Goal: Transaction & Acquisition: Book appointment/travel/reservation

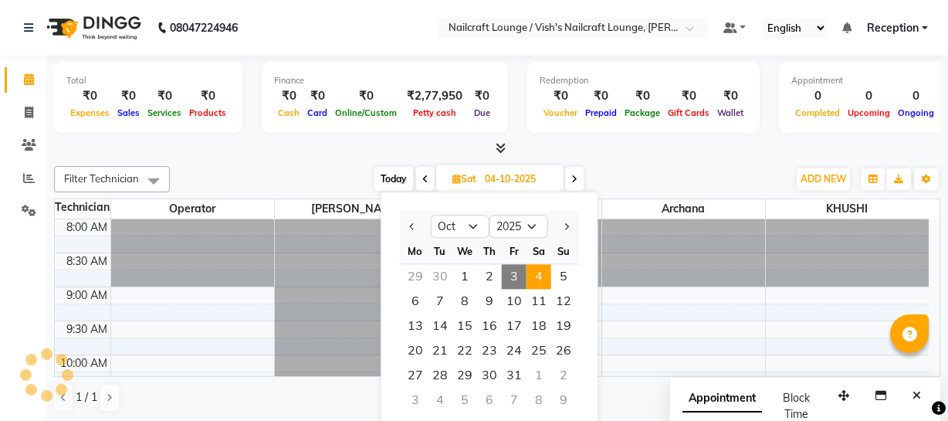
select select "10"
select select "2025"
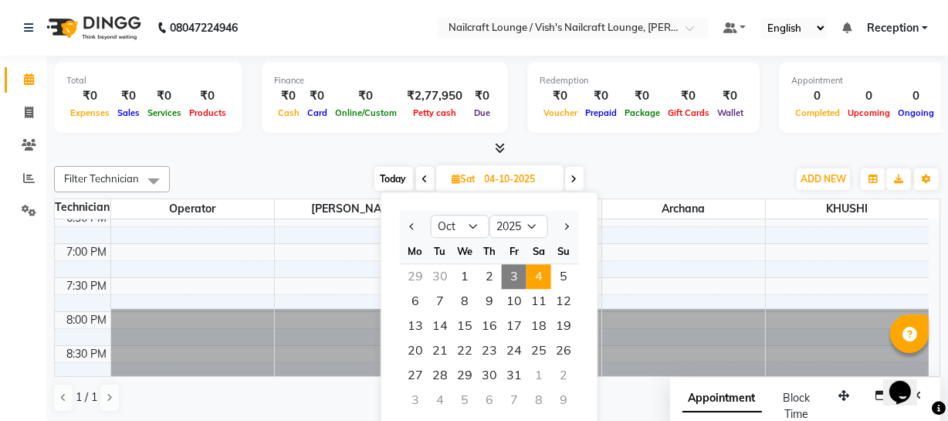
click at [575, 177] on icon at bounding box center [574, 178] width 6 height 9
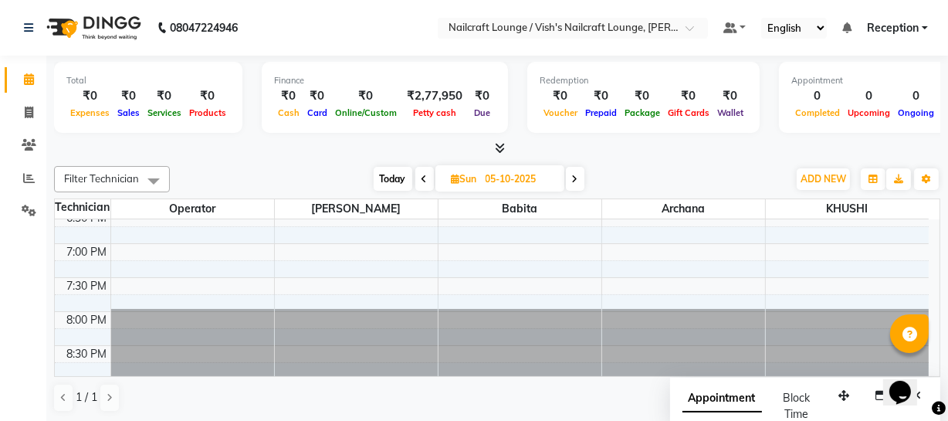
click at [575, 177] on icon at bounding box center [575, 178] width 6 height 9
click at [575, 177] on icon at bounding box center [576, 178] width 6 height 9
type input "[DATE]"
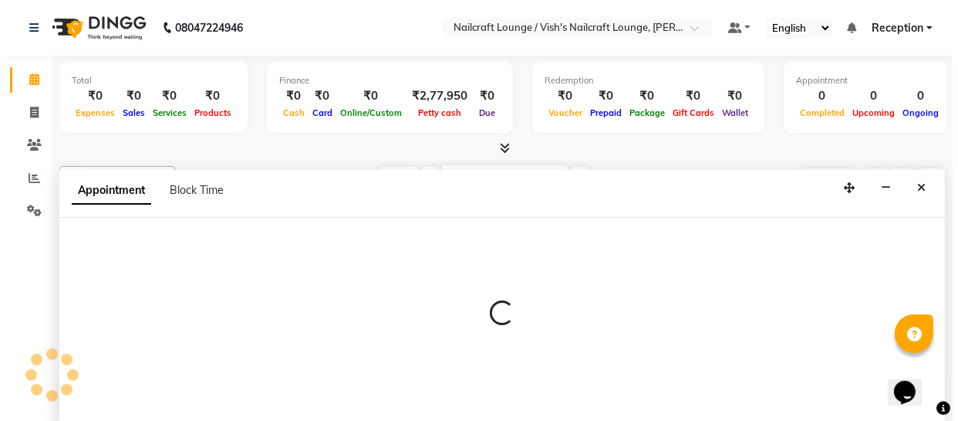
scroll to position [1, 0]
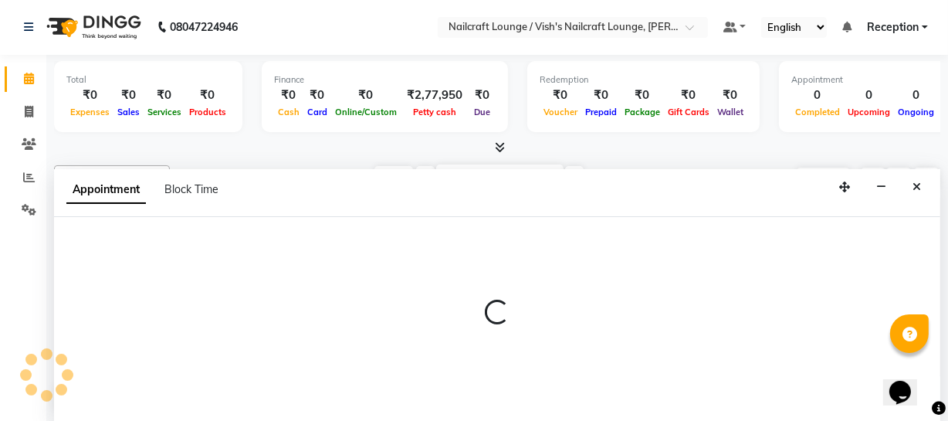
select select "15605"
select select "1155"
select select "tentative"
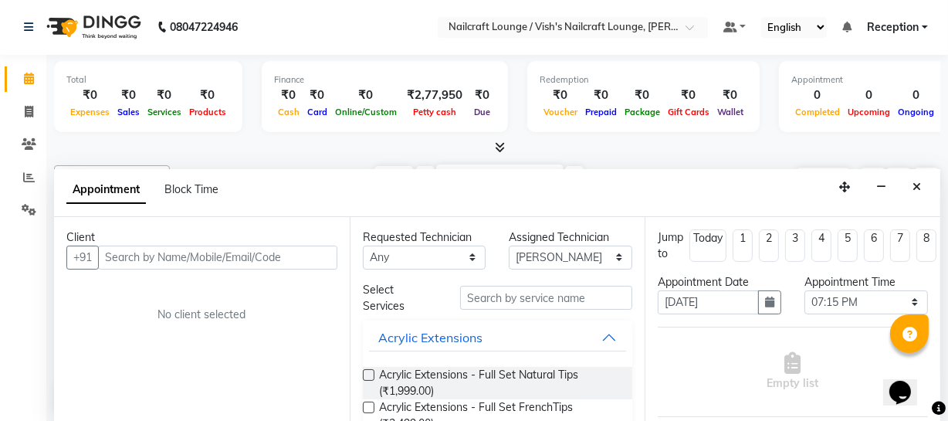
click at [256, 257] on input "text" at bounding box center [217, 257] width 239 height 24
type input "96069464452"
click at [309, 251] on span "Add Client" at bounding box center [305, 257] width 52 height 14
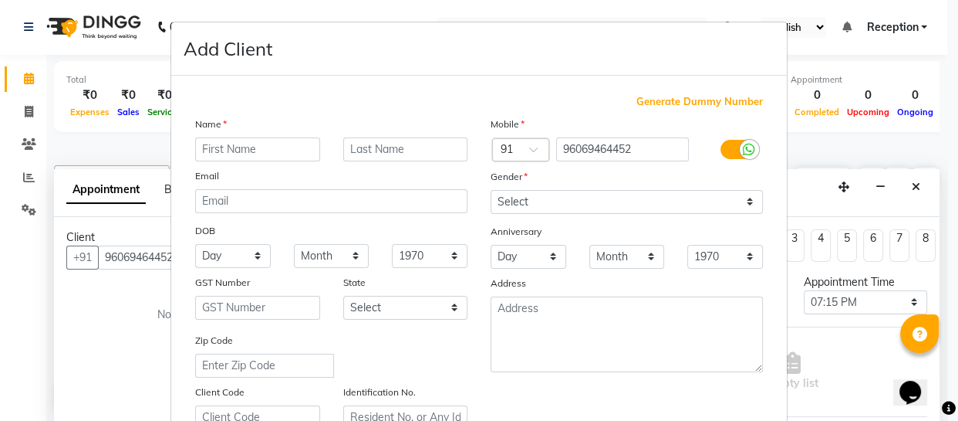
click at [235, 147] on input "text" at bounding box center [257, 149] width 125 height 24
type input "Asami"
click at [353, 145] on input "text" at bounding box center [405, 149] width 125 height 24
click at [377, 144] on input "Asmai" at bounding box center [405, 149] width 125 height 24
type input "Asami"
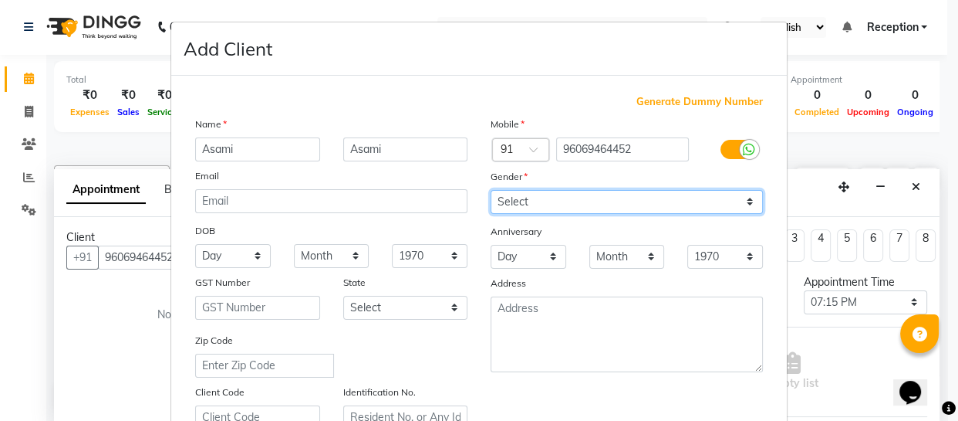
click at [527, 204] on select "Select [DEMOGRAPHIC_DATA] [DEMOGRAPHIC_DATA] Other Prefer Not To Say" at bounding box center [627, 202] width 272 height 24
select select "[DEMOGRAPHIC_DATA]"
click at [491, 190] on select "Select [DEMOGRAPHIC_DATA] [DEMOGRAPHIC_DATA] Other Prefer Not To Say" at bounding box center [627, 202] width 272 height 24
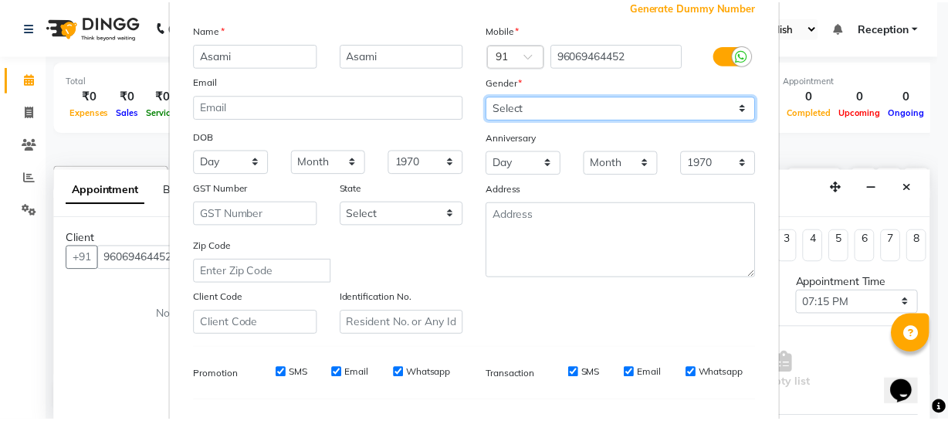
scroll to position [296, 0]
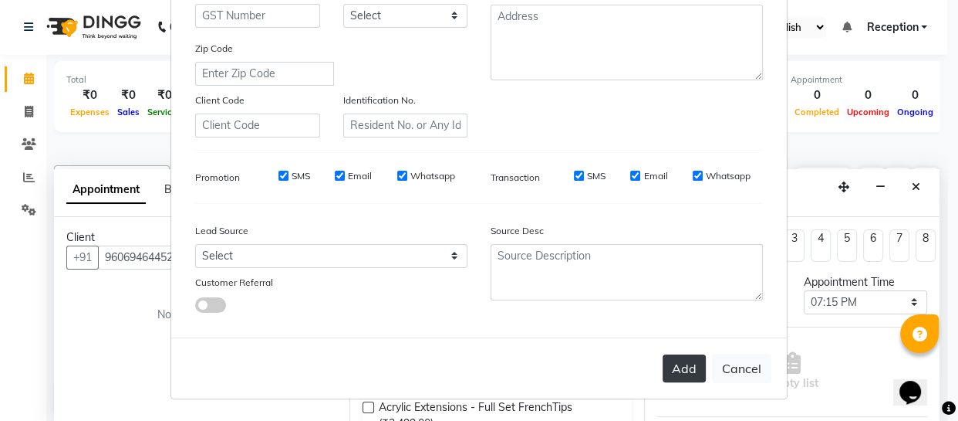
click at [670, 369] on button "Add" at bounding box center [684, 368] width 43 height 28
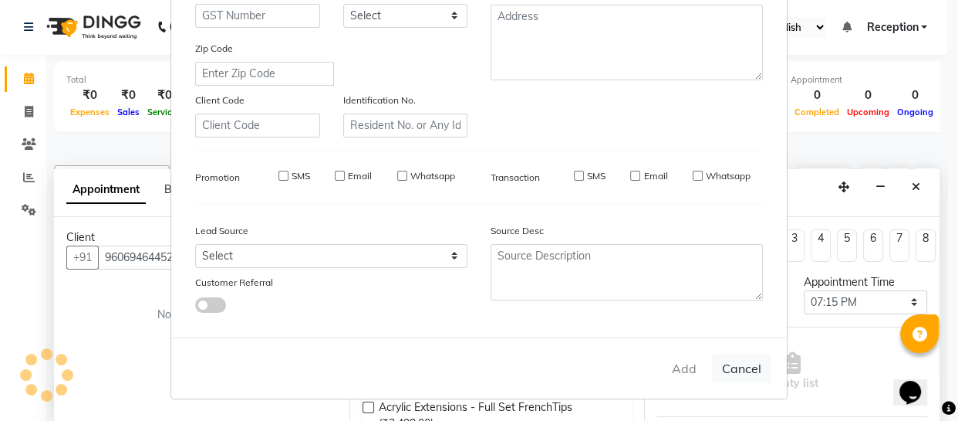
type input "96*******52"
select select
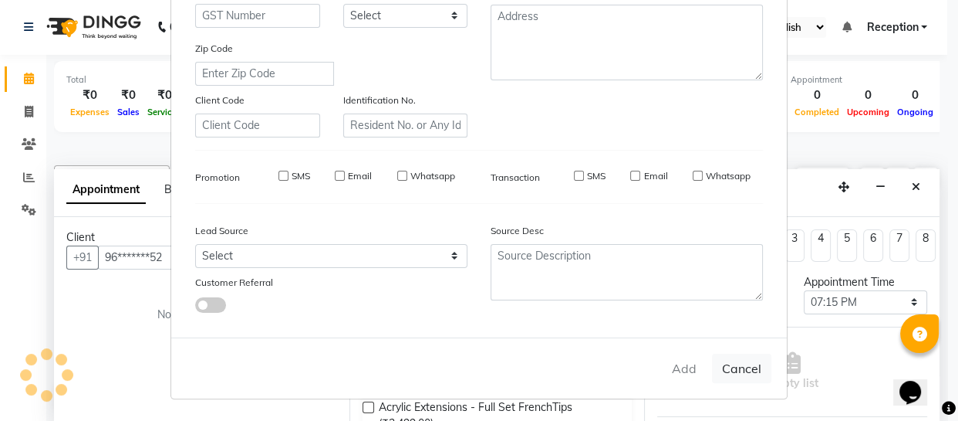
select select
checkbox input "false"
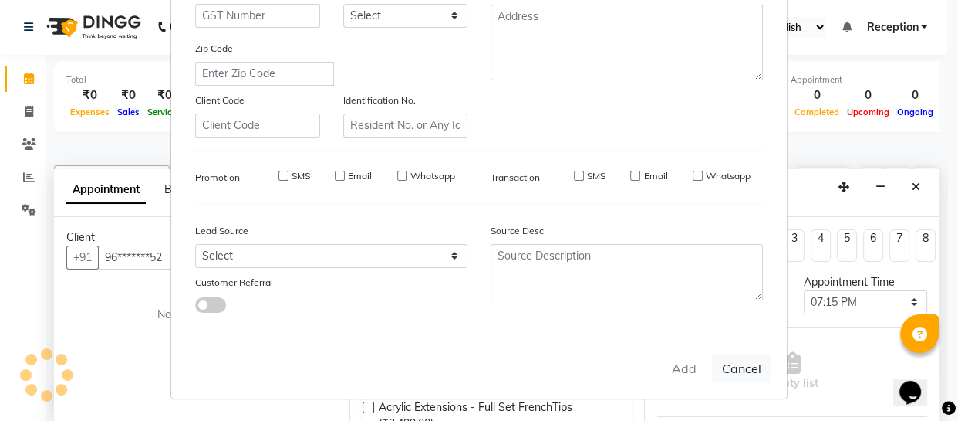
checkbox input "false"
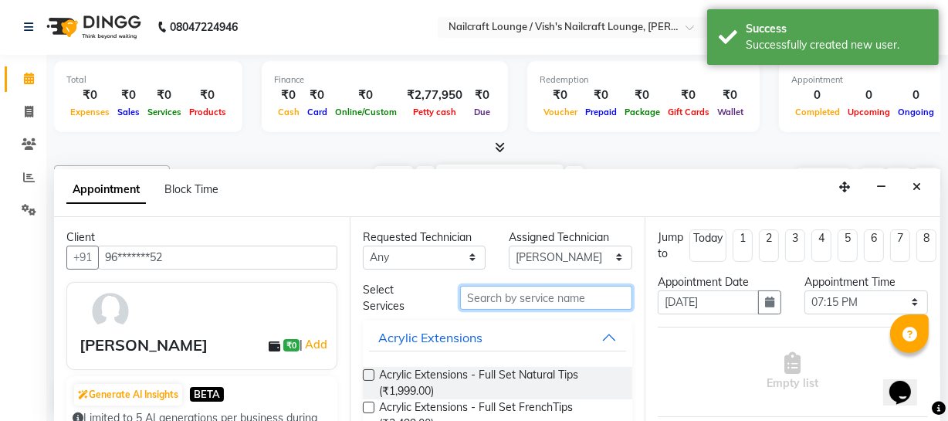
click at [497, 297] on input "text" at bounding box center [546, 298] width 172 height 24
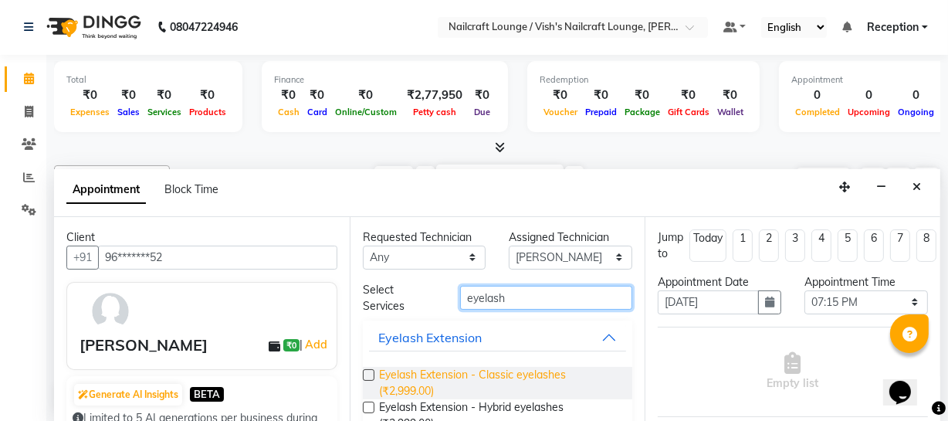
type input "eyelash"
click at [433, 371] on span "Eyelash Extension - Classic eyelashes (₹2,999.00)" at bounding box center [500, 383] width 242 height 32
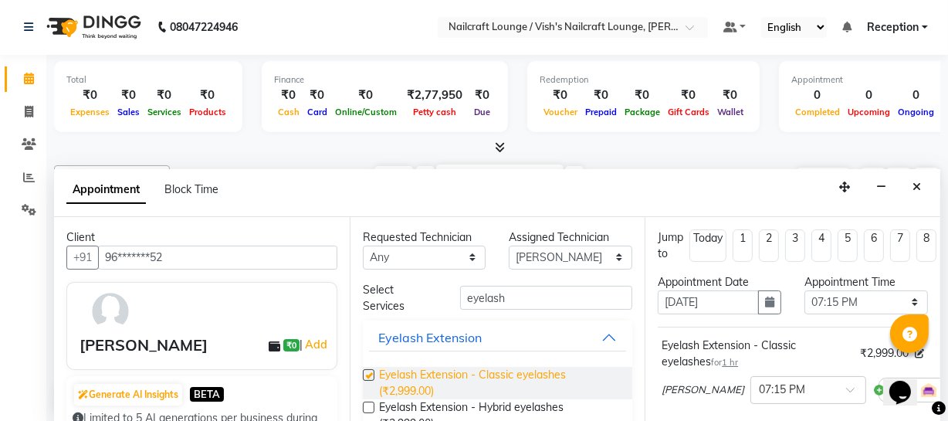
checkbox input "false"
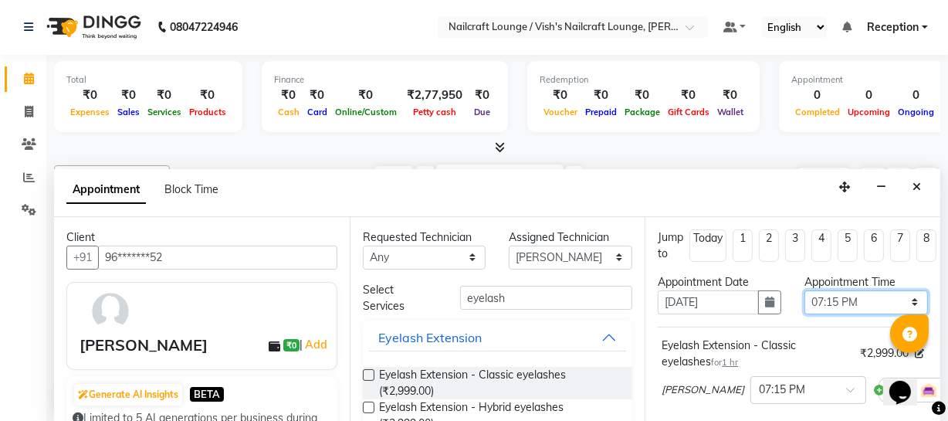
click at [826, 303] on select "Select 09:00 AM 09:15 AM 09:30 AM 09:45 AM 10:00 AM 10:15 AM 10:30 AM 10:45 AM …" at bounding box center [865, 302] width 123 height 24
select select "690"
click at [804, 290] on select "Select 09:00 AM 09:15 AM 09:30 AM 09:45 AM 10:00 AM 10:15 AM 10:30 AM 10:45 AM …" at bounding box center [865, 302] width 123 height 24
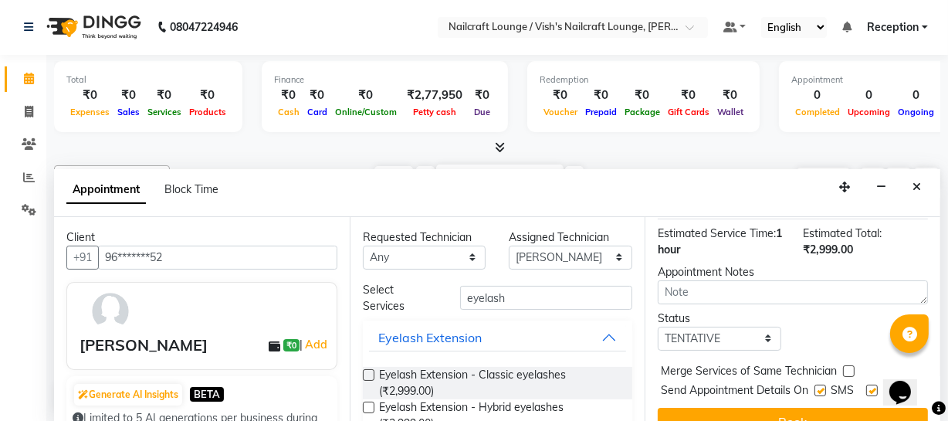
scroll to position [273, 0]
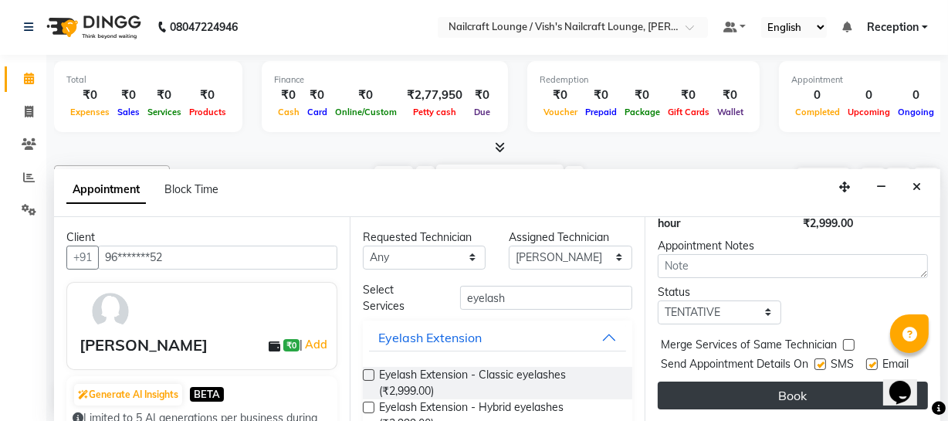
click at [787, 384] on button "Book" at bounding box center [792, 395] width 270 height 28
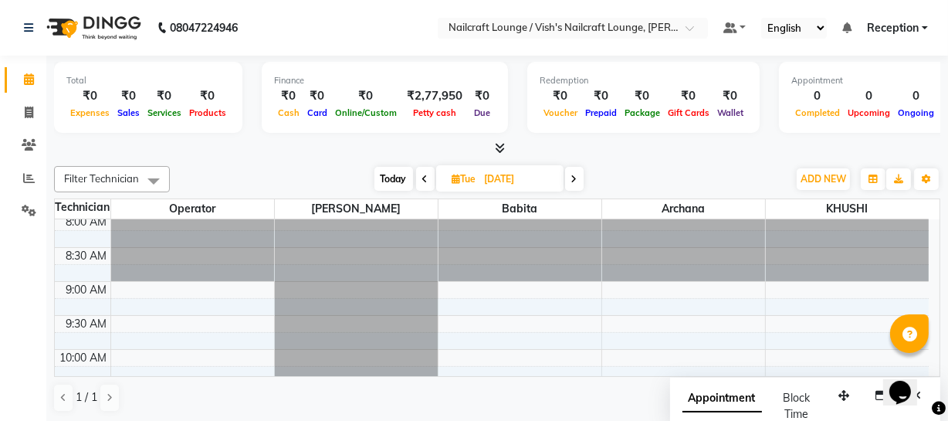
scroll to position [0, 0]
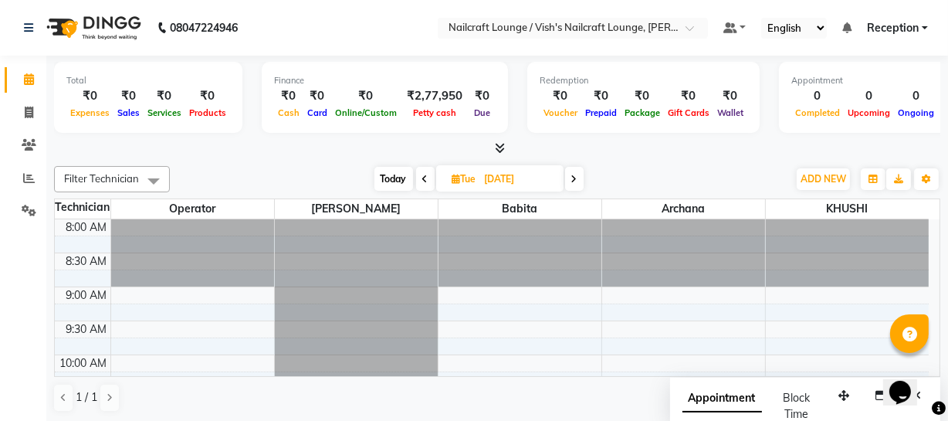
click at [384, 219] on div at bounding box center [356, 219] width 163 height 0
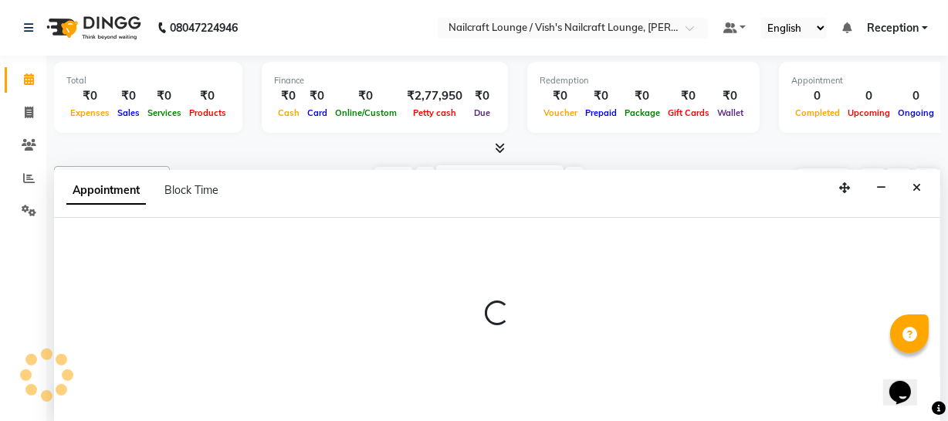
select select "15605"
select select "540"
select select "tentative"
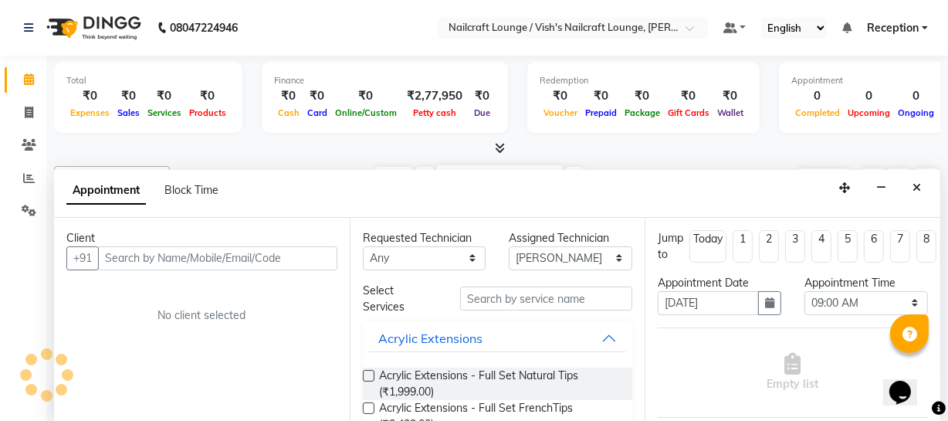
scroll to position [1, 0]
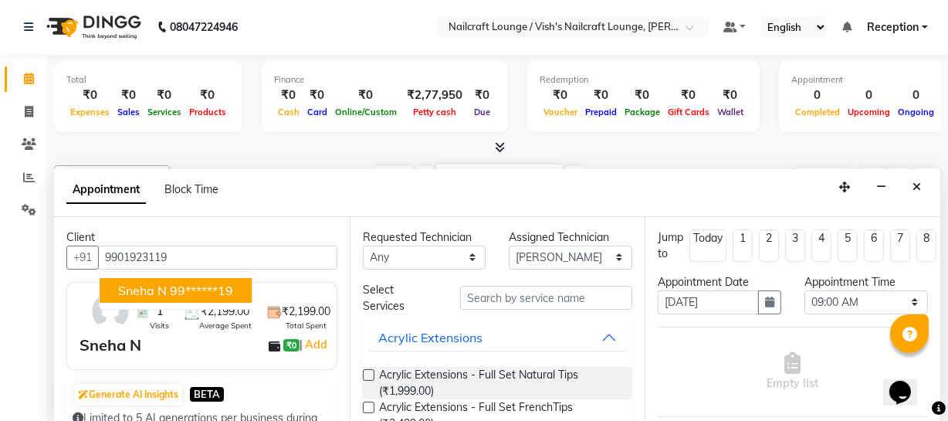
type input "9901923119"
click at [549, 296] on input "text" at bounding box center [546, 298] width 172 height 24
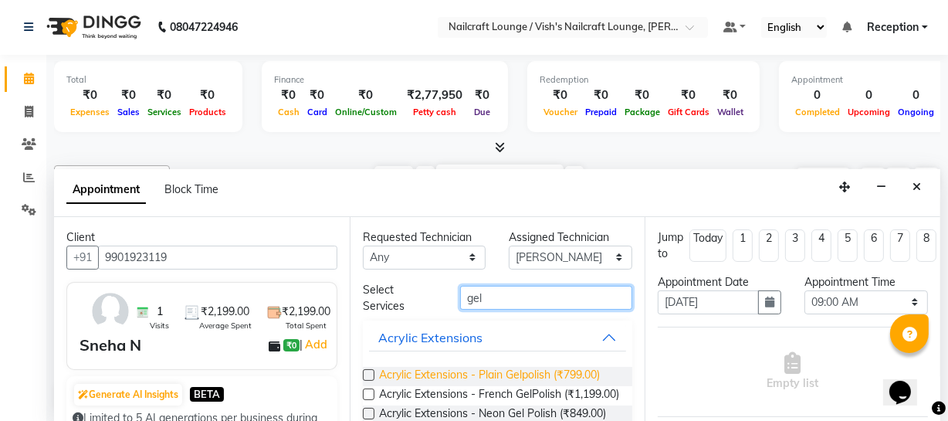
type input "gel"
click at [555, 373] on span "Acrylic Extensions - Plain Gelpolish (₹799.00)" at bounding box center [489, 376] width 221 height 19
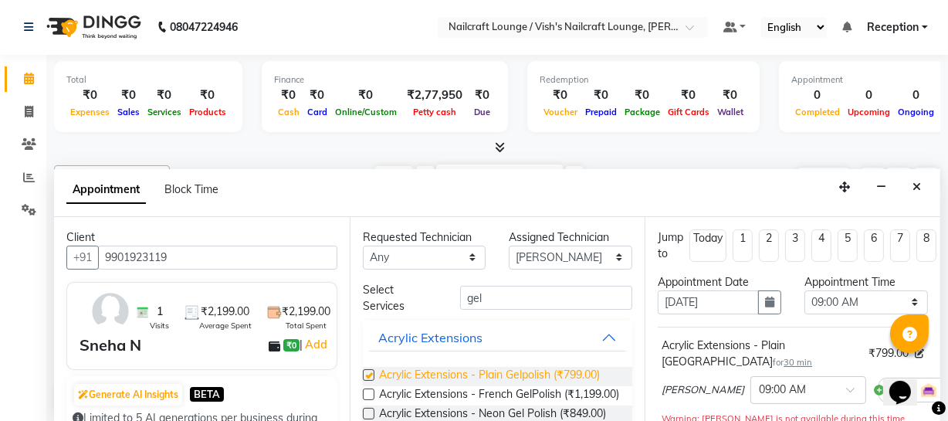
checkbox input "false"
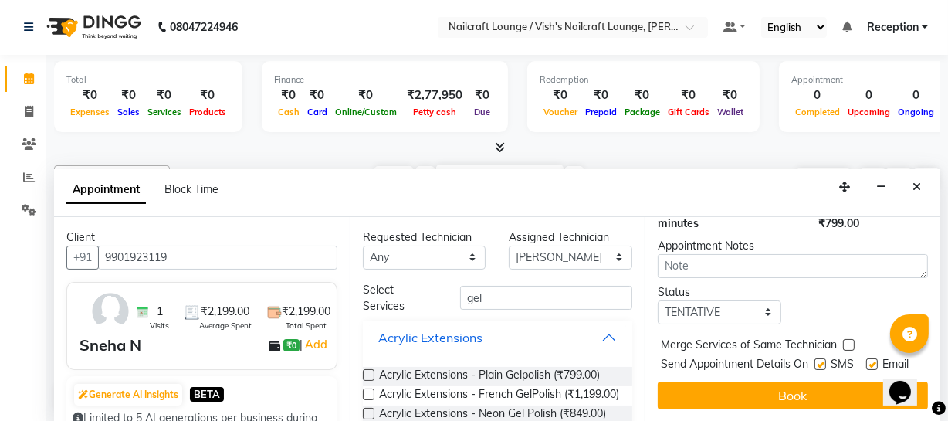
scroll to position [273, 0]
click at [32, 73] on icon at bounding box center [29, 79] width 10 height 12
click at [27, 116] on icon at bounding box center [29, 112] width 8 height 12
select select "service"
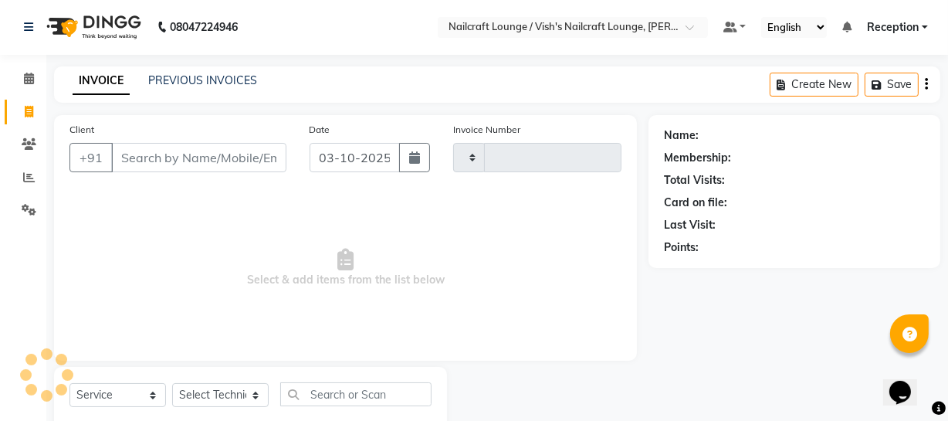
type input "0579"
select select "3438"
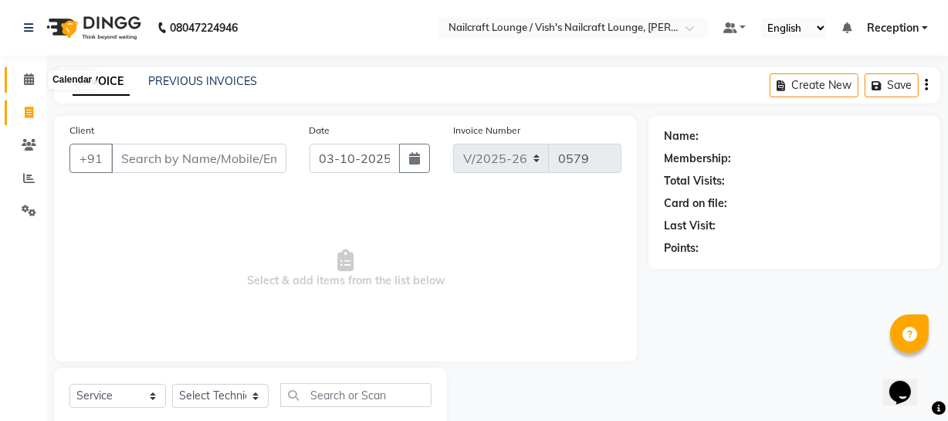
click at [21, 73] on span at bounding box center [28, 80] width 27 height 18
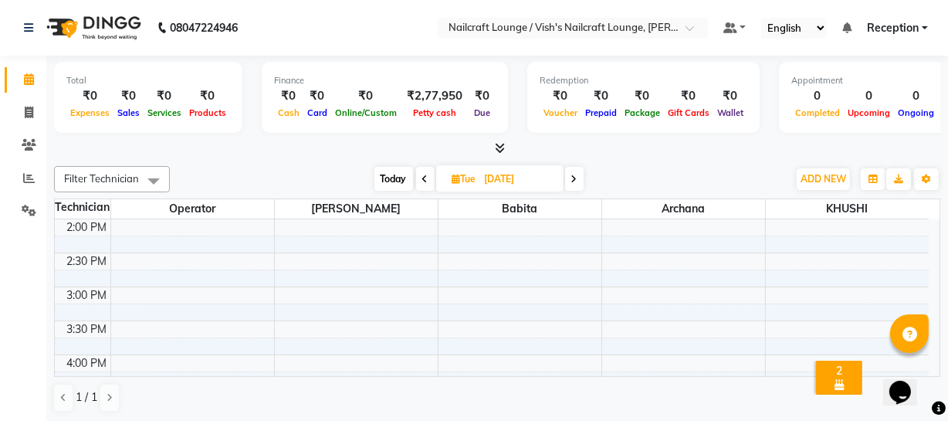
scroll to position [399, 0]
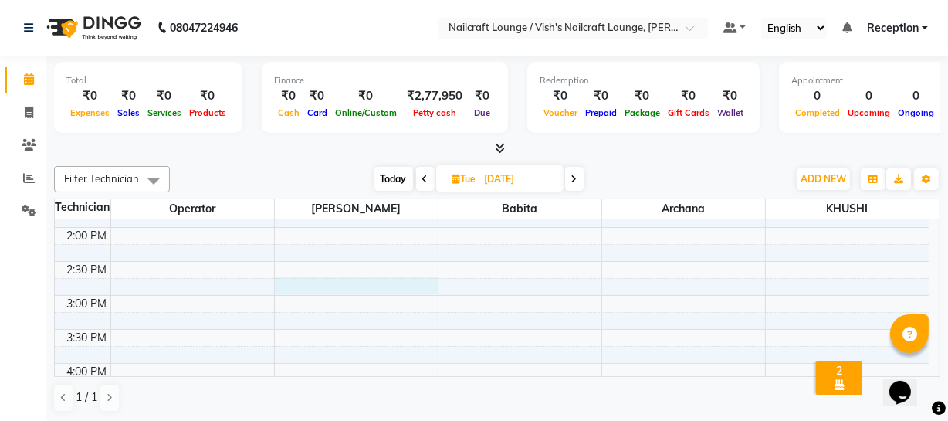
click at [350, 290] on div "8:00 AM 8:30 AM 9:00 AM 9:30 AM 10:00 AM 10:30 AM 11:00 AM 11:30 AM 12:00 PM 12…" at bounding box center [492, 261] width 874 height 882
select select "15605"
select select "885"
select select "tentative"
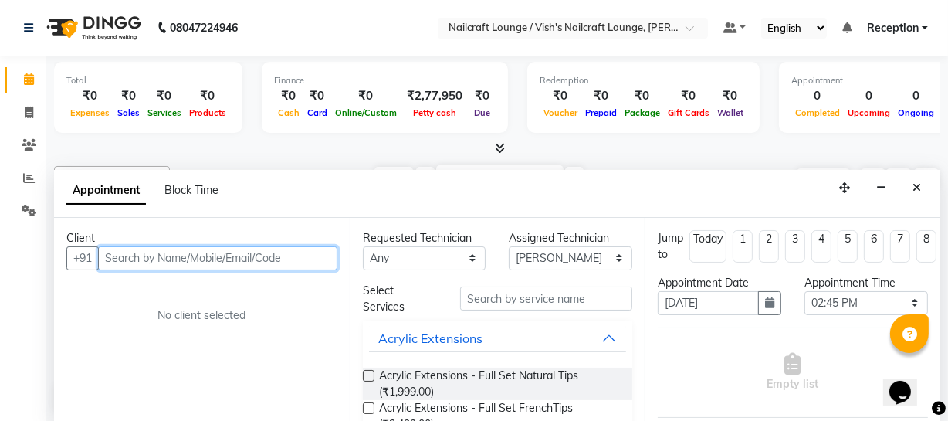
click at [256, 257] on input "text" at bounding box center [217, 258] width 239 height 24
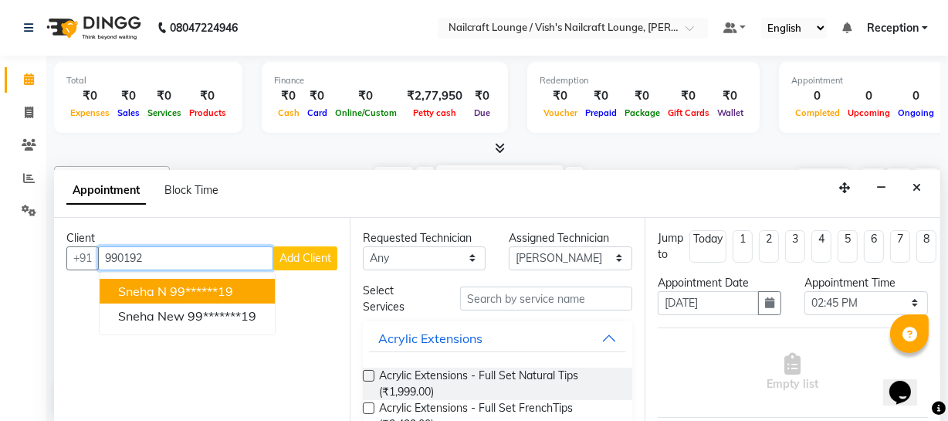
click at [203, 286] on ngb-highlight "99******19" at bounding box center [201, 290] width 63 height 15
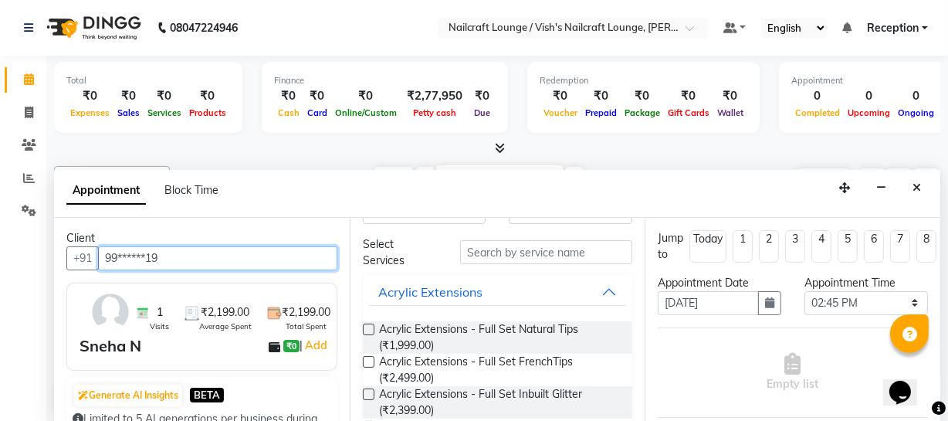
scroll to position [0, 0]
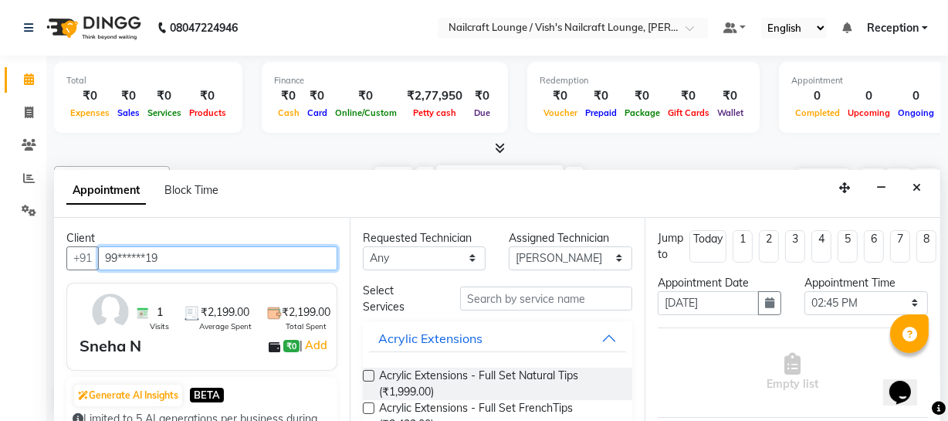
type input "99******19"
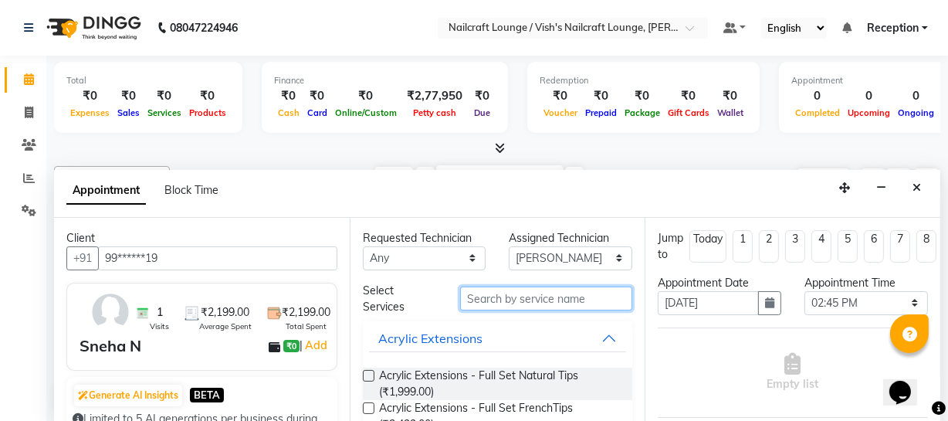
click at [492, 293] on input "text" at bounding box center [546, 298] width 172 height 24
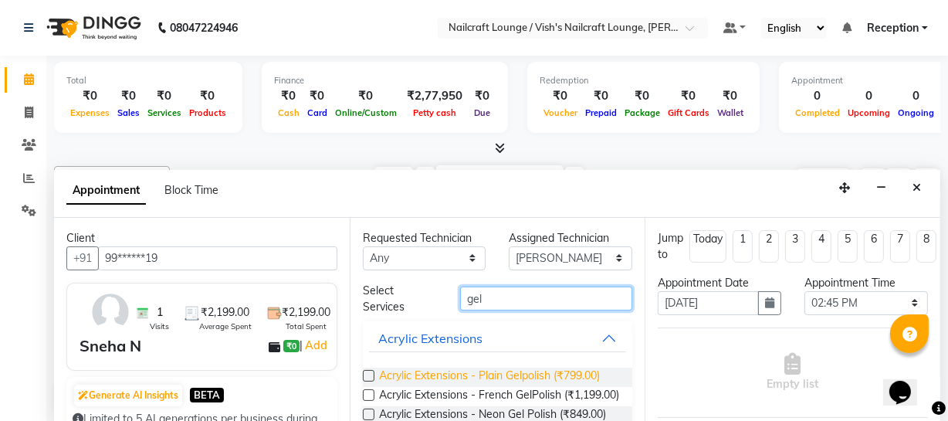
type input "gel"
click at [528, 374] on span "Acrylic Extensions - Plain Gelpolish (₹799.00)" at bounding box center [489, 376] width 221 height 19
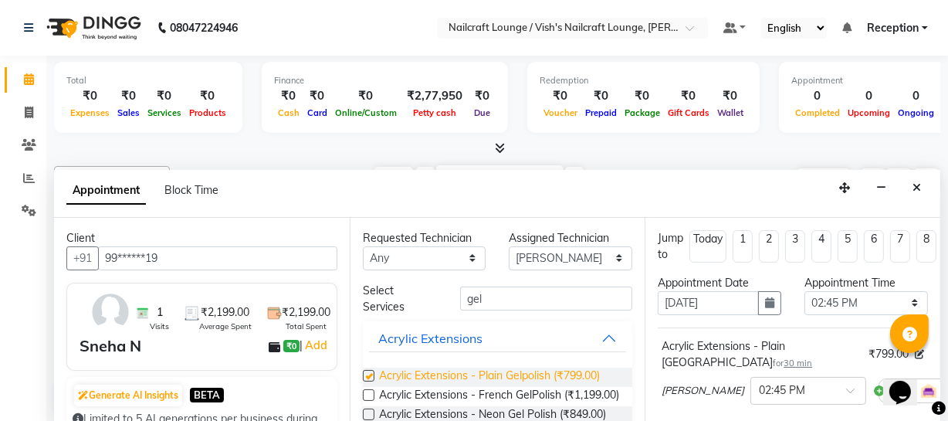
checkbox input "false"
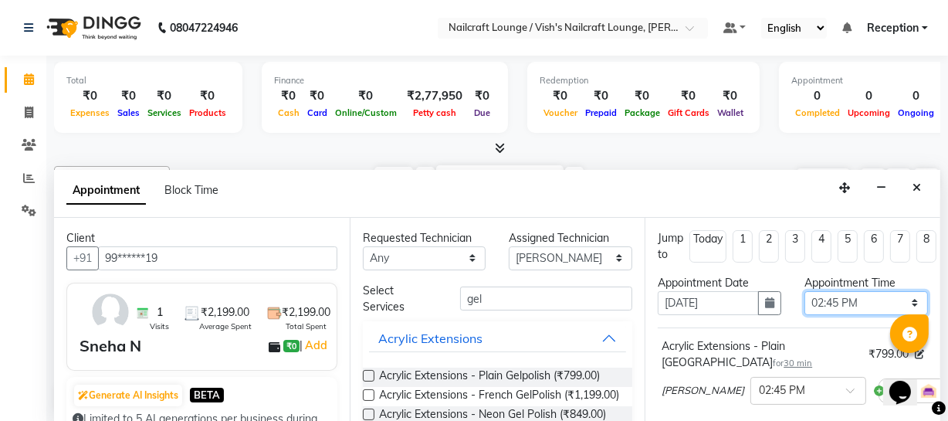
click at [818, 301] on select "Select 09:00 AM 09:15 AM 09:30 AM 09:45 AM 10:00 AM 10:15 AM 10:30 AM 10:45 AM …" at bounding box center [865, 303] width 123 height 24
select select "720"
click at [804, 291] on select "Select 09:00 AM 09:15 AM 09:30 AM 09:45 AM 10:00 AM 10:15 AM 10:30 AM 10:45 AM …" at bounding box center [865, 303] width 123 height 24
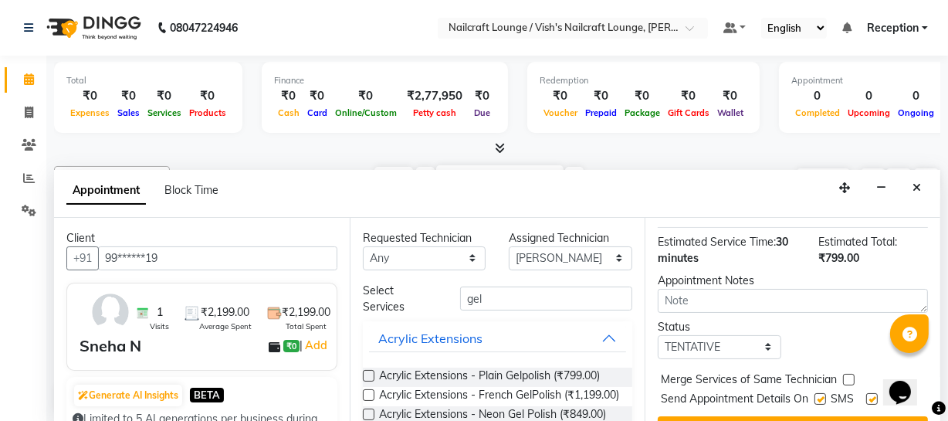
scroll to position [273, 0]
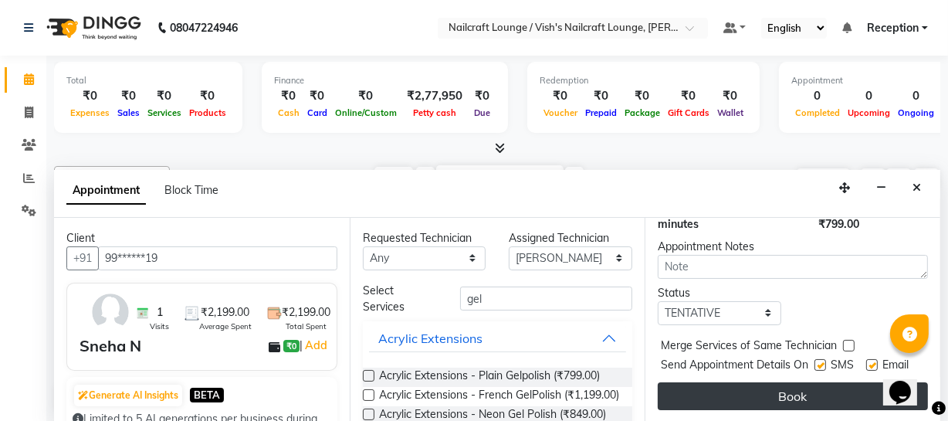
click at [786, 382] on button "Book" at bounding box center [792, 396] width 270 height 28
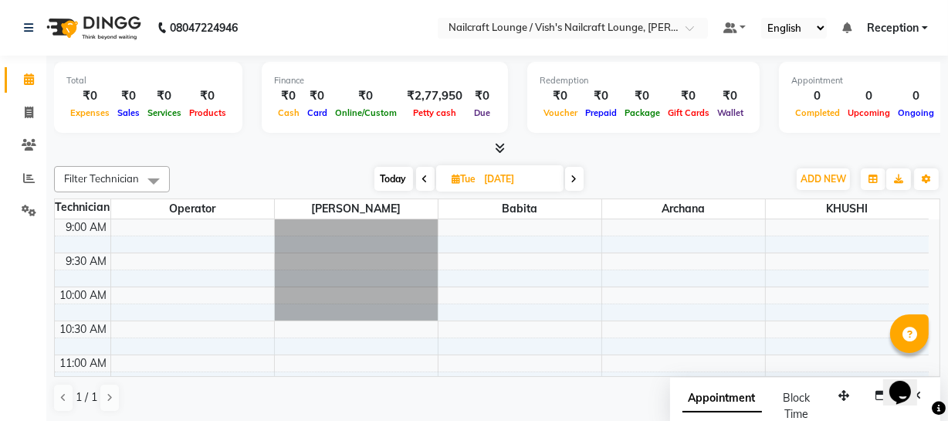
scroll to position [0, 0]
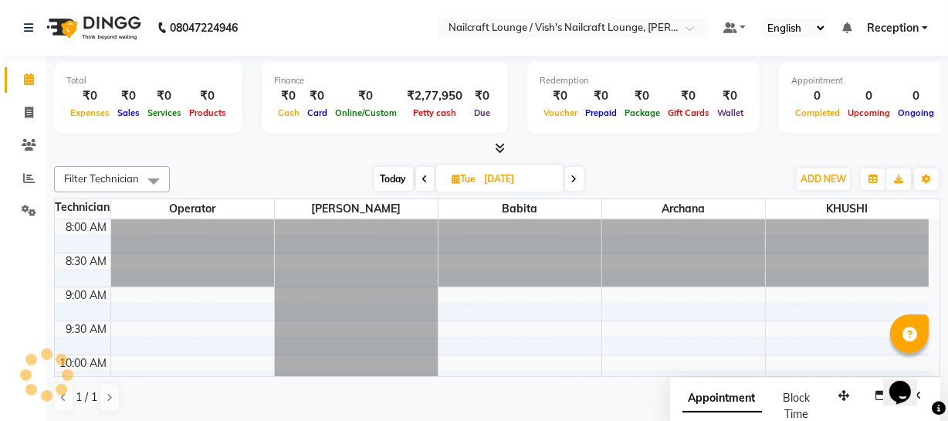
click at [422, 177] on icon at bounding box center [425, 178] width 6 height 9
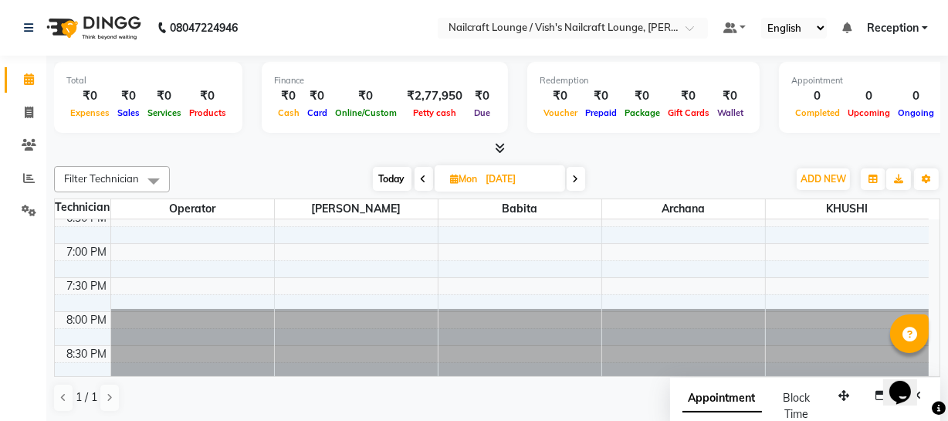
click at [422, 177] on icon at bounding box center [424, 178] width 6 height 9
click at [422, 177] on icon at bounding box center [425, 178] width 6 height 9
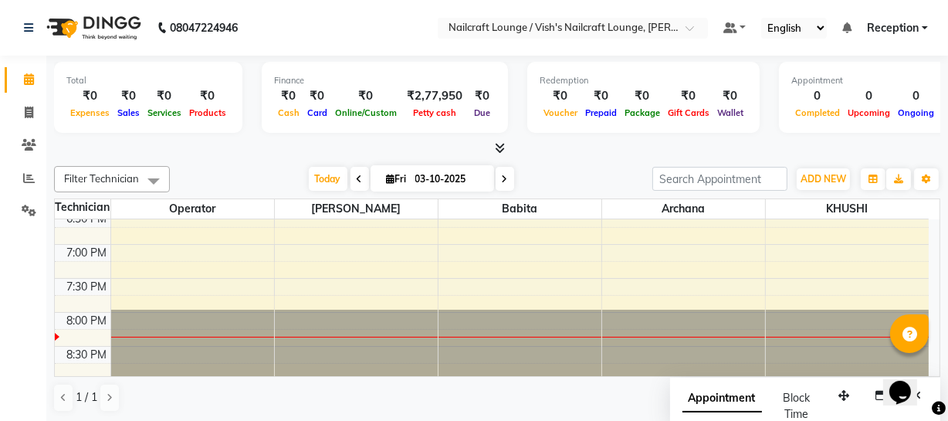
click at [502, 180] on icon at bounding box center [505, 178] width 6 height 9
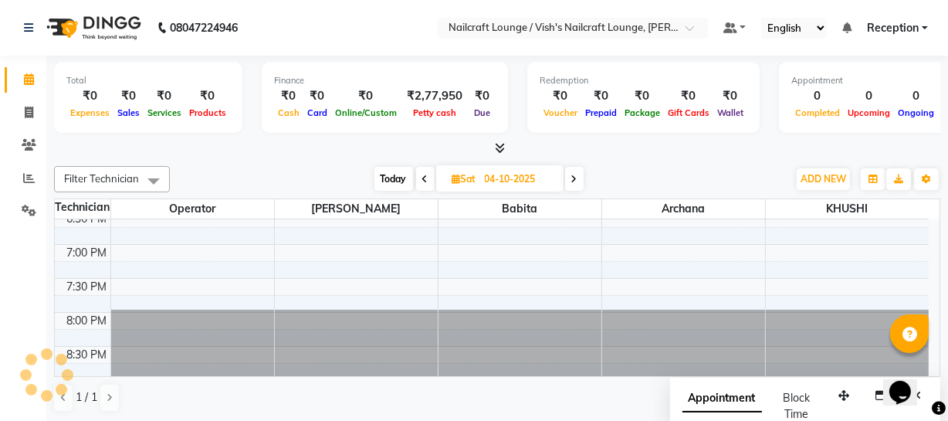
scroll to position [722, 0]
click at [575, 180] on icon at bounding box center [574, 178] width 6 height 9
click at [575, 180] on icon at bounding box center [575, 178] width 6 height 9
click at [575, 180] on icon at bounding box center [576, 178] width 6 height 9
type input "[DATE]"
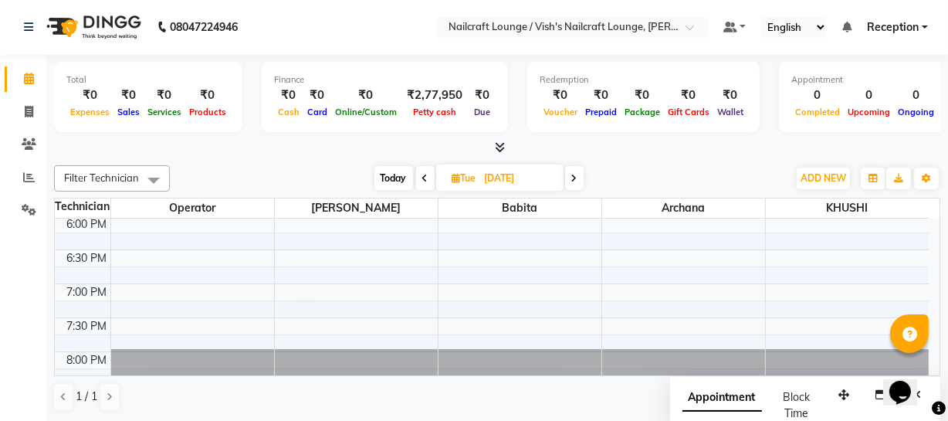
scroll to position [722, 0]
